Goal: Task Accomplishment & Management: Manage account settings

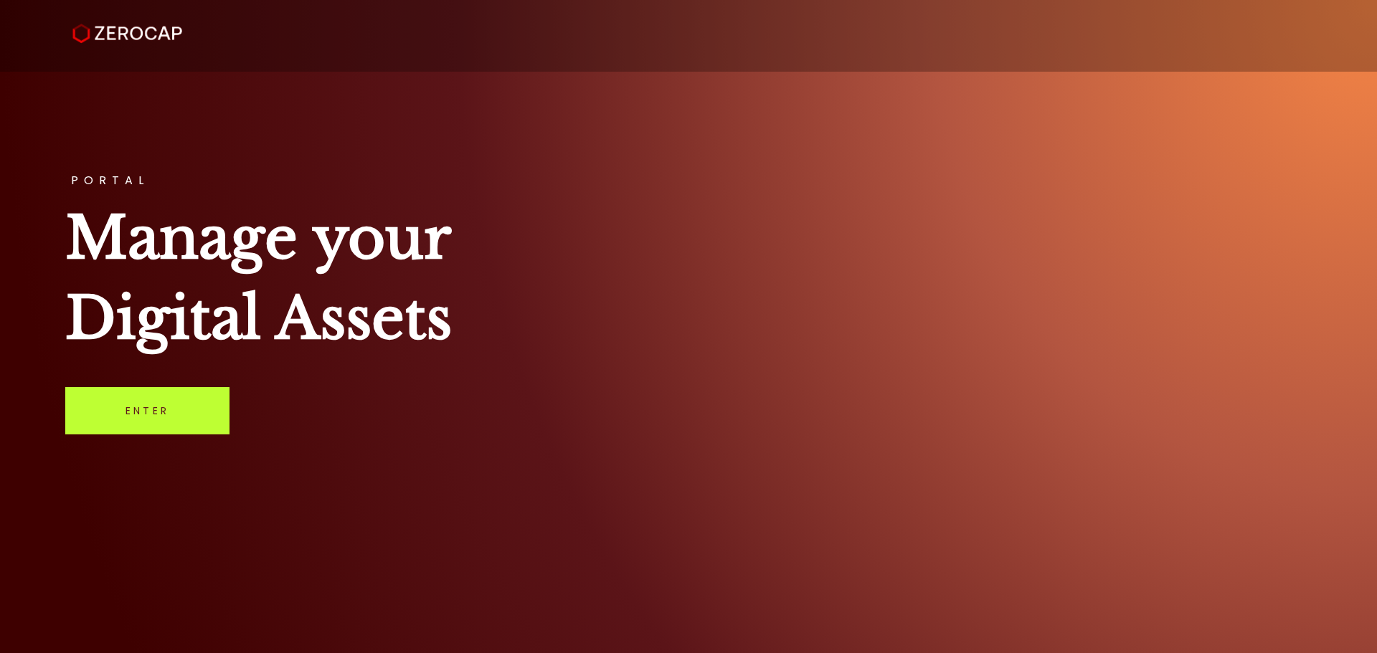
click at [122, 414] on link "Enter" at bounding box center [147, 410] width 164 height 47
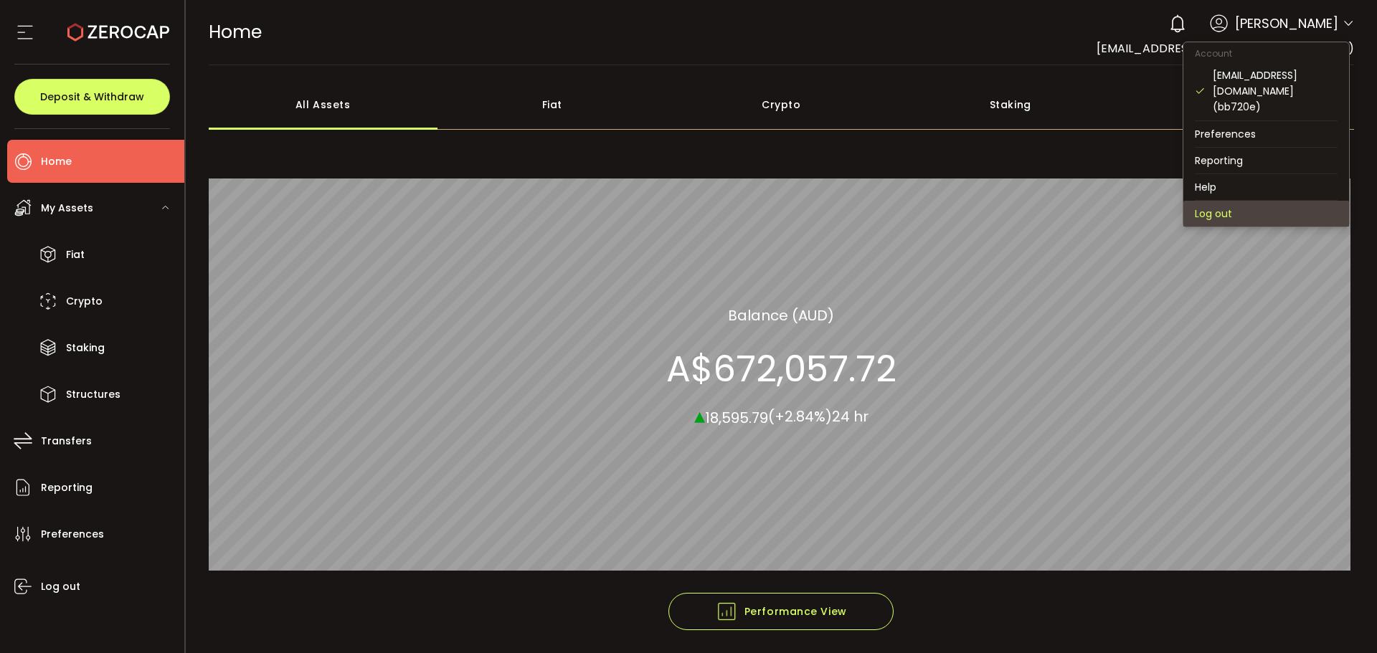
click at [1253, 201] on li "Log out" at bounding box center [1266, 214] width 166 height 26
